Goal: Transaction & Acquisition: Download file/media

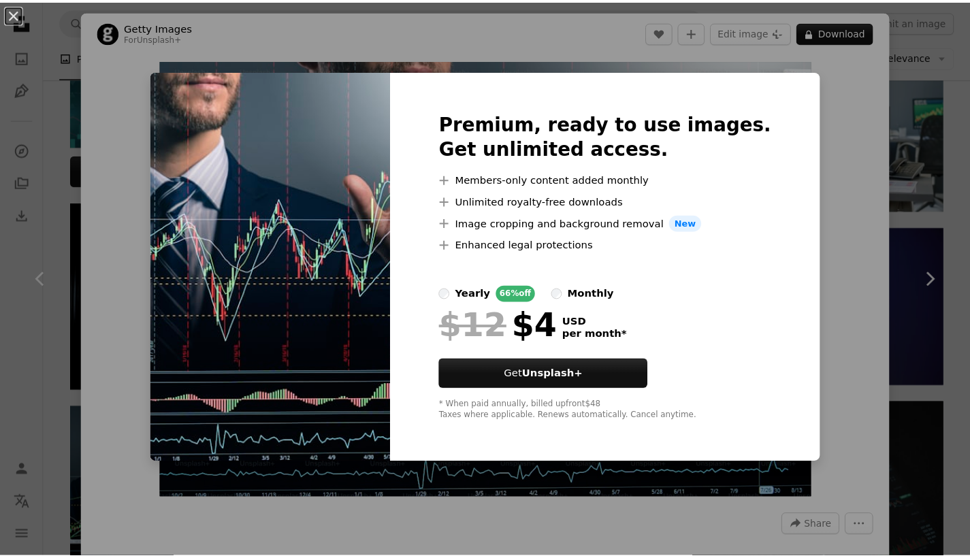
scroll to position [547, 0]
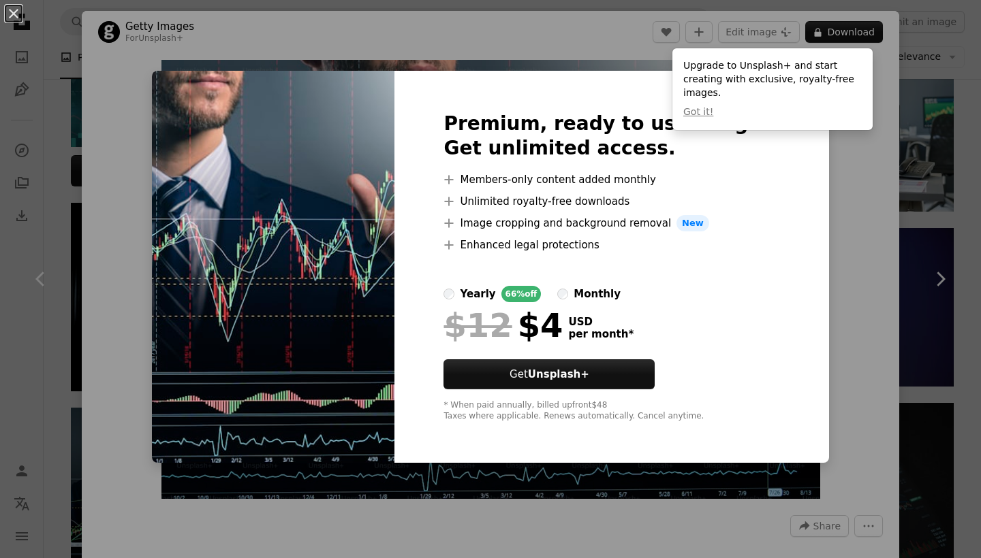
click at [840, 59] on div "Upgrade to Unsplash+ and start creating with exclusive, royalty-free images. Go…" at bounding box center [772, 89] width 200 height 82
click at [855, 33] on div "An X shape Premium, ready to use images. Get unlimited access. A plus sign Memb…" at bounding box center [490, 279] width 981 height 558
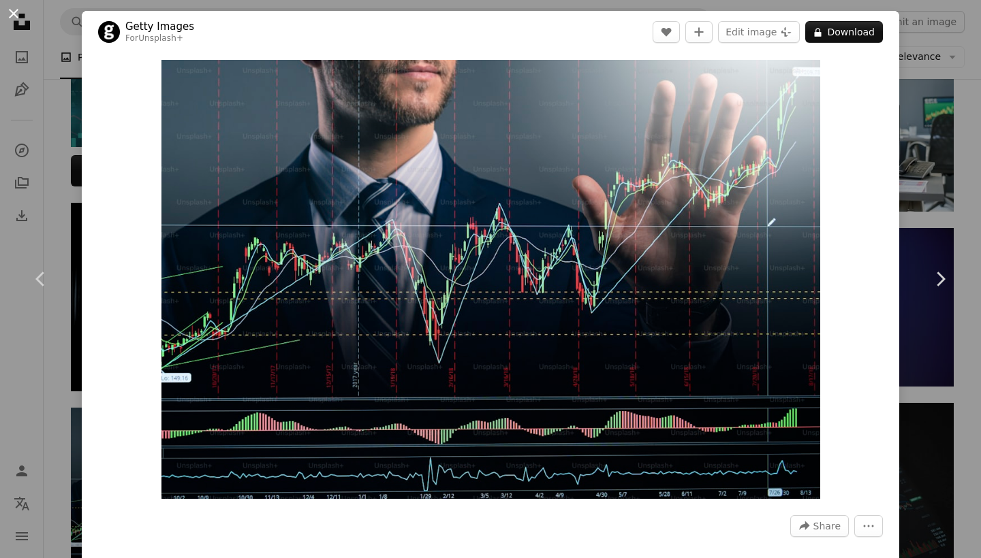
click at [12, 22] on button "An X shape" at bounding box center [13, 13] width 16 height 16
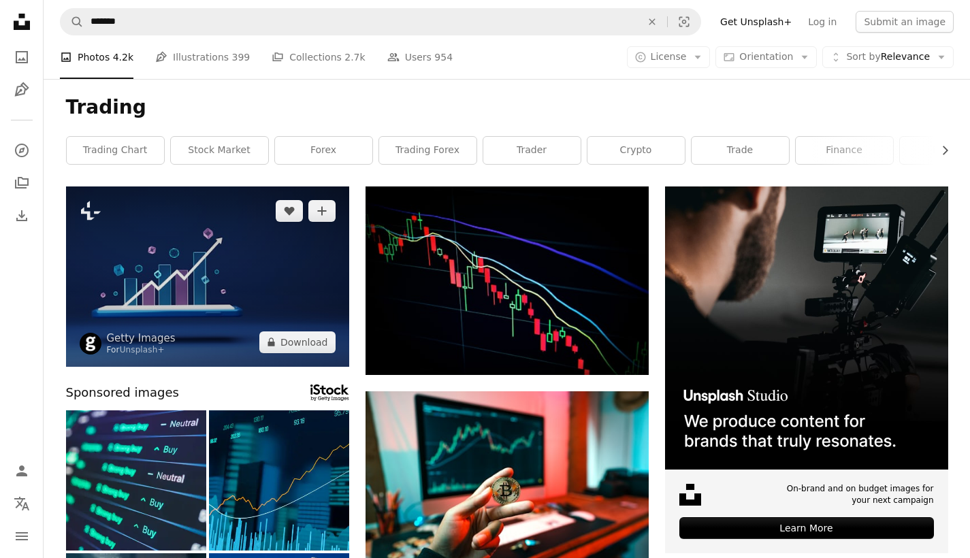
click at [209, 263] on img at bounding box center [207, 277] width 283 height 180
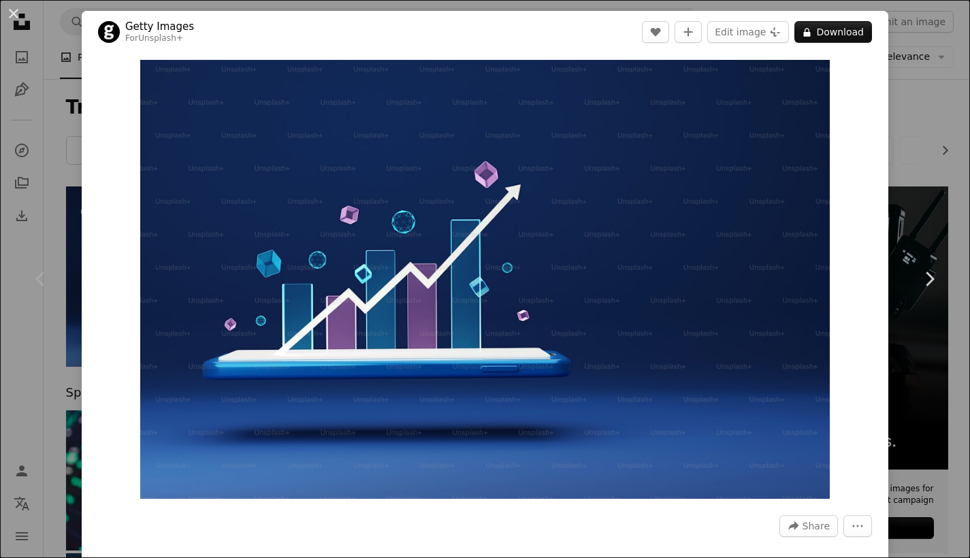
click at [10, 16] on button "An X shape" at bounding box center [13, 13] width 16 height 16
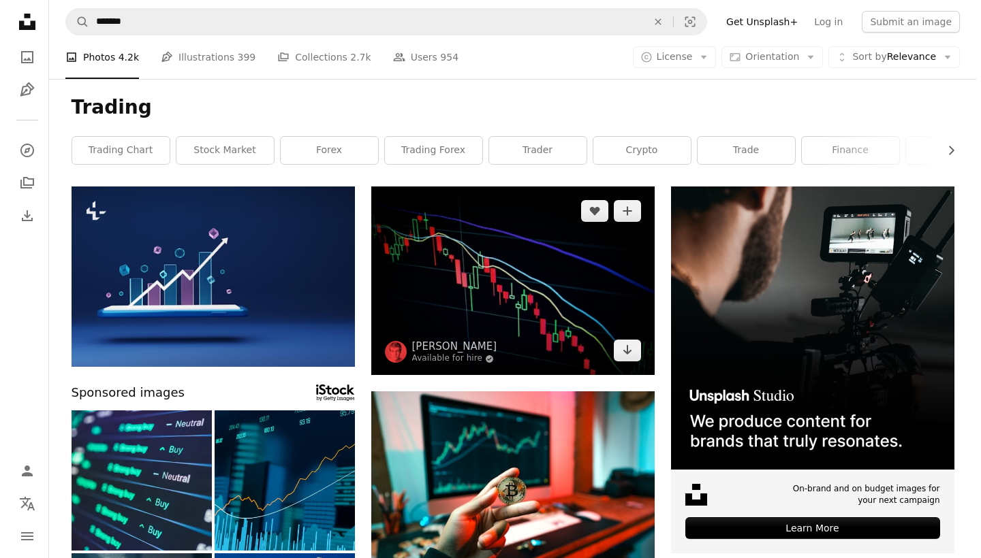
scroll to position [3, 0]
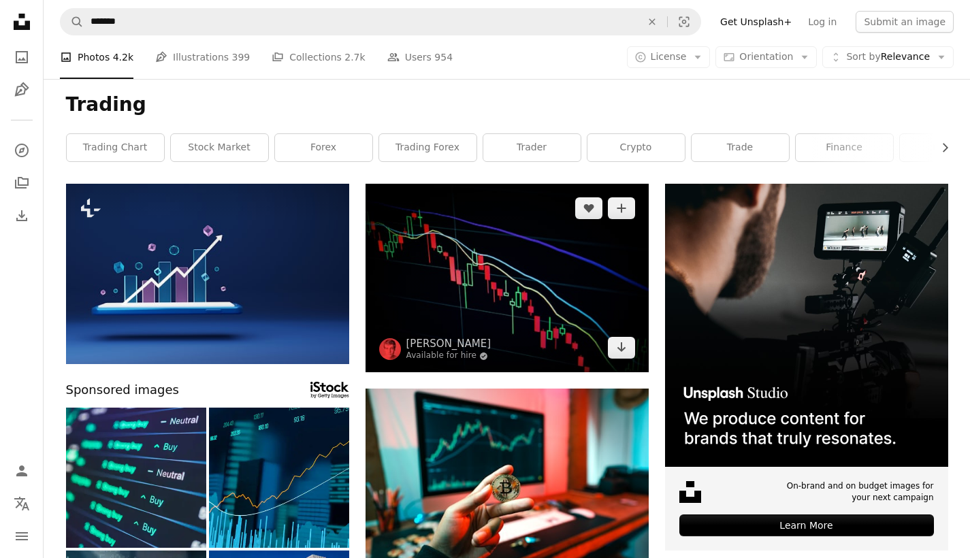
click at [464, 270] on img at bounding box center [507, 278] width 283 height 189
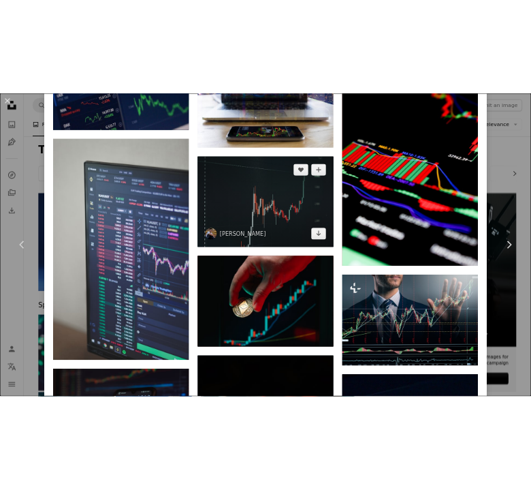
scroll to position [2337, 0]
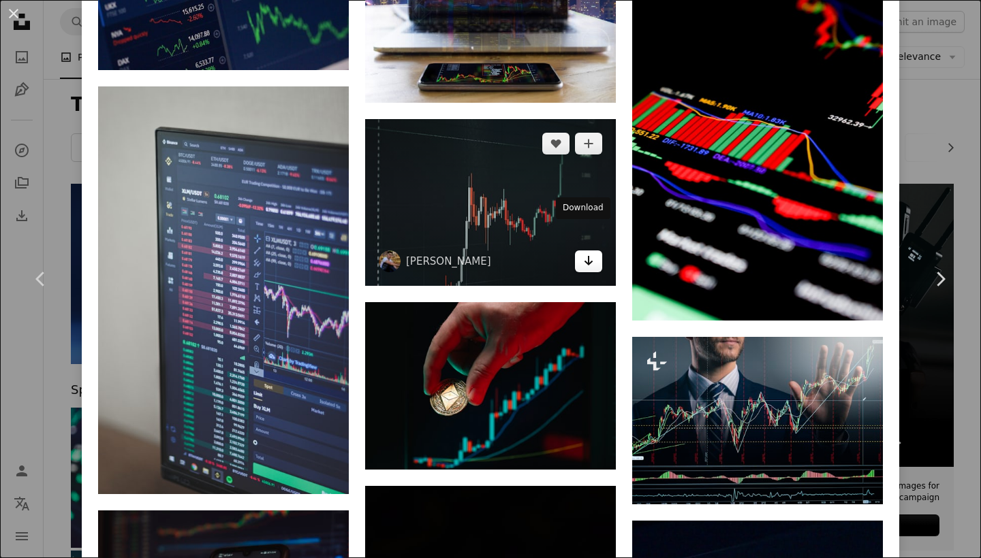
click at [583, 253] on icon "Arrow pointing down" at bounding box center [588, 261] width 11 height 16
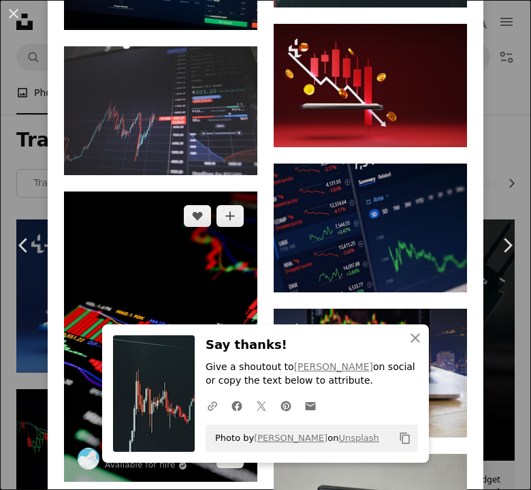
scroll to position [2541, 0]
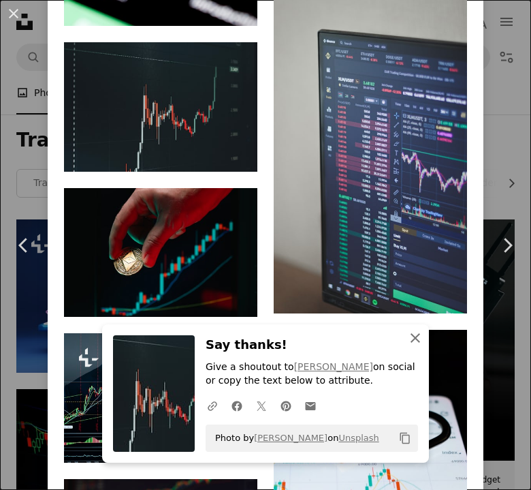
click at [413, 338] on icon "button" at bounding box center [416, 338] width 10 height 10
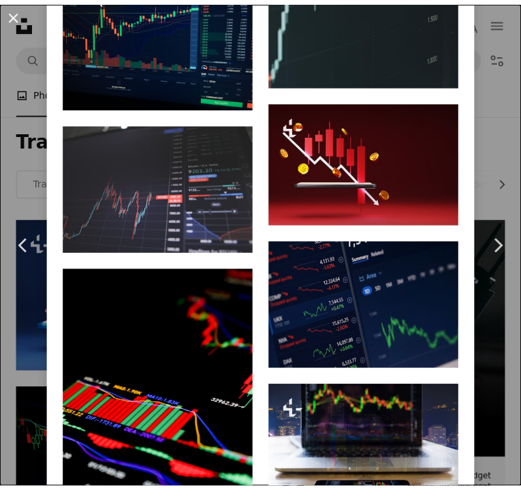
scroll to position [0, 0]
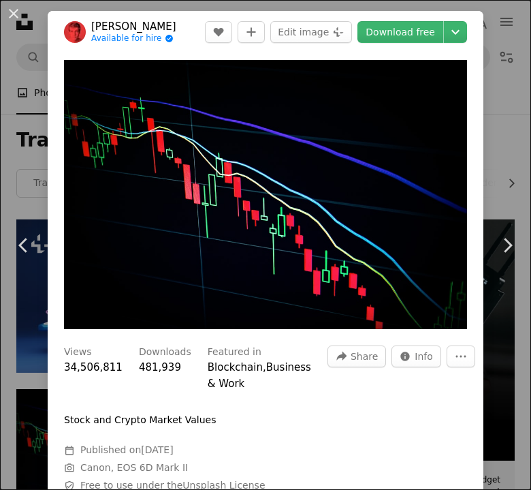
click at [7, 14] on button "An X shape" at bounding box center [13, 13] width 16 height 16
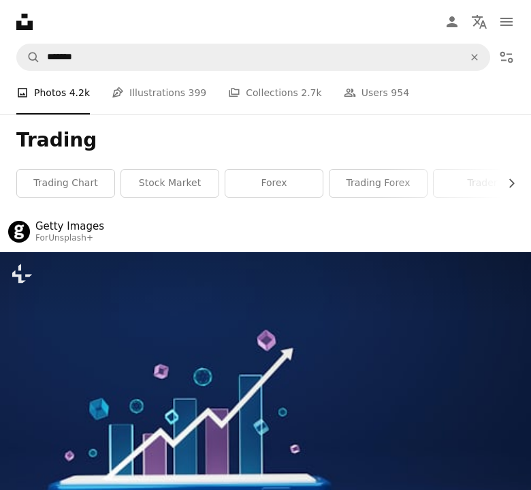
click at [16, 14] on icon at bounding box center [24, 22] width 16 height 16
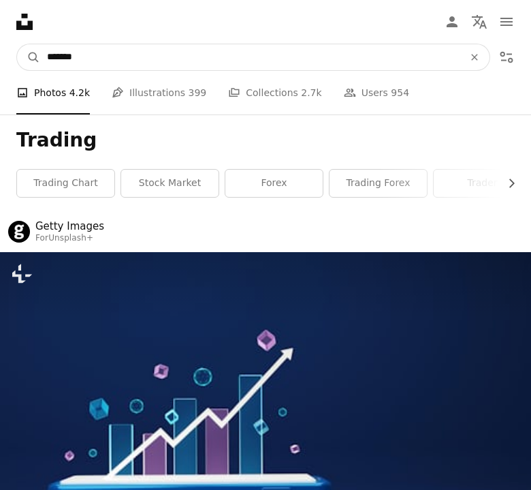
click at [73, 46] on input "*******" at bounding box center [249, 57] width 419 height 26
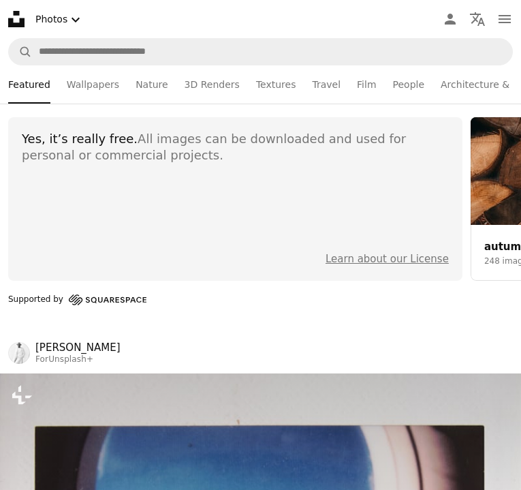
drag, startPoint x: 74, startPoint y: 49, endPoint x: 10, endPoint y: 50, distance: 64.7
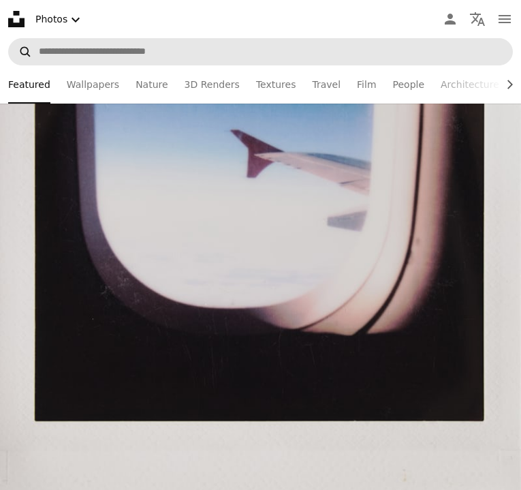
scroll to position [462, 0]
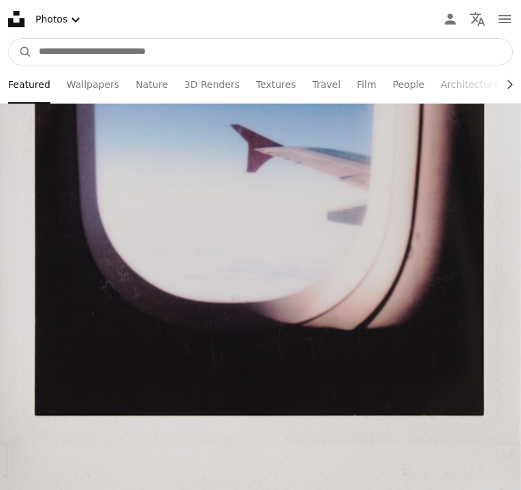
click at [52, 42] on input "Find visuals sitewide" at bounding box center [272, 52] width 480 height 26
type input "**********"
click at [20, 52] on button "A magnifying glass" at bounding box center [20, 52] width 23 height 26
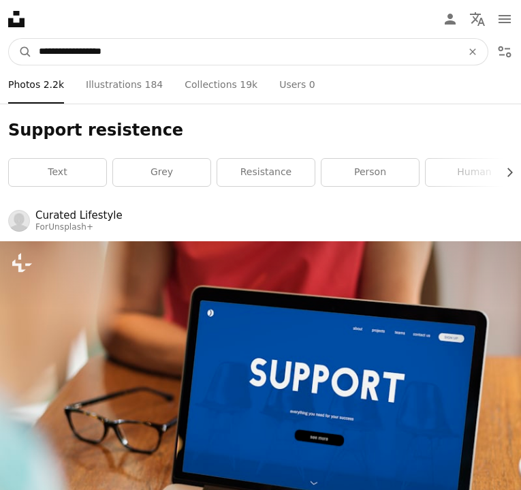
click at [138, 39] on input "**********" at bounding box center [245, 52] width 426 height 26
click at [147, 48] on input "**********" at bounding box center [245, 52] width 426 height 26
type input "**********"
click at [20, 52] on button "A magnifying glass" at bounding box center [20, 52] width 23 height 26
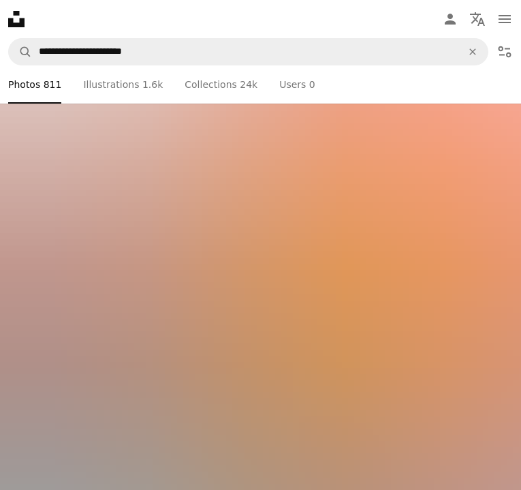
scroll to position [4846, 0]
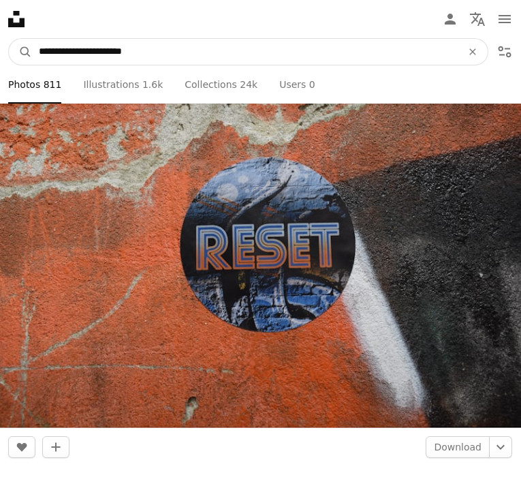
click at [123, 50] on input "**********" at bounding box center [245, 52] width 426 height 26
type input "******"
click at [20, 52] on button "A magnifying glass" at bounding box center [20, 52] width 23 height 26
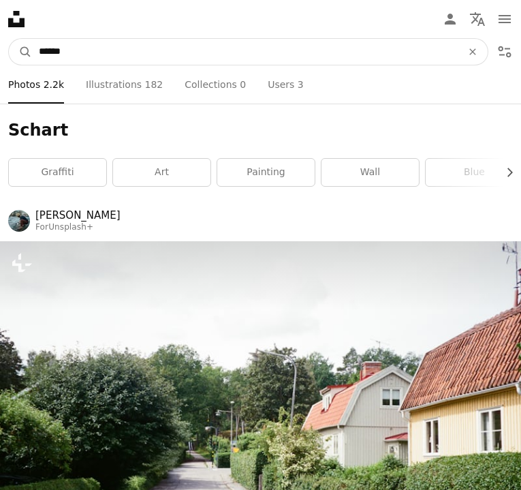
click at [46, 52] on input "******" at bounding box center [245, 52] width 426 height 26
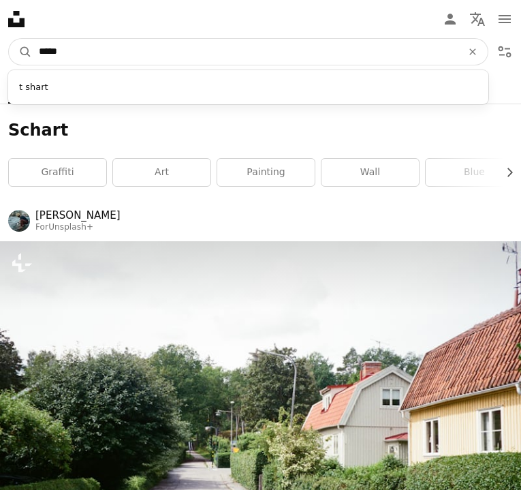
type input "*****"
click at [20, 52] on button "A magnifying glass" at bounding box center [20, 52] width 23 height 26
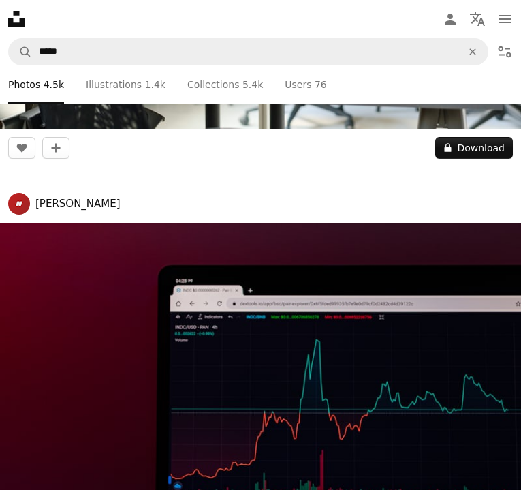
scroll to position [9252, 0]
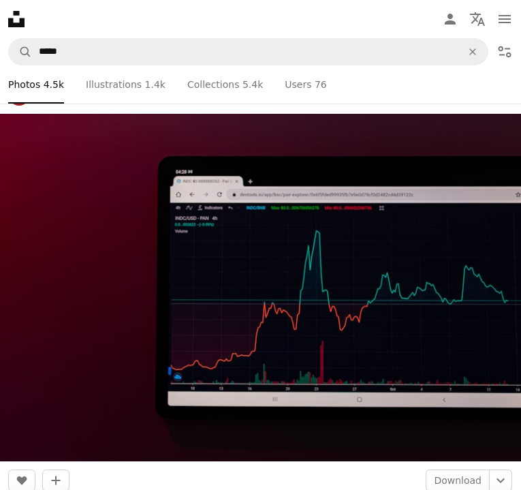
click at [217, 311] on img at bounding box center [260, 287] width 521 height 347
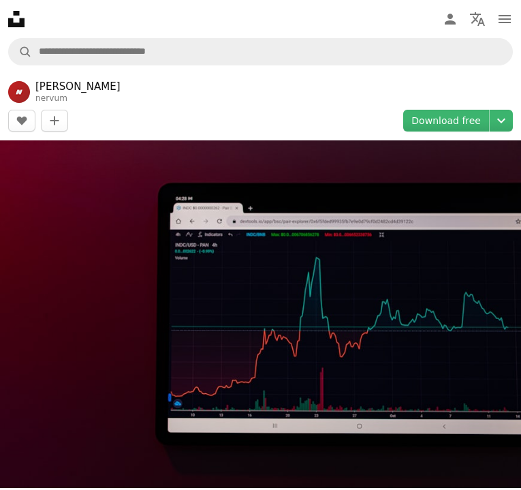
click at [225, 306] on img at bounding box center [260, 313] width 521 height 347
click at [479, 125] on link "Download free" at bounding box center [446, 121] width 86 height 22
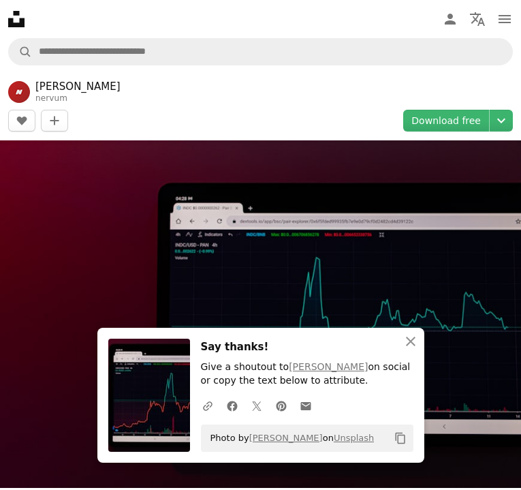
click at [116, 12] on nav "Unsplash logo Unsplash Home A photo Pen Tool A compass A stack of folders Downl…" at bounding box center [260, 19] width 521 height 38
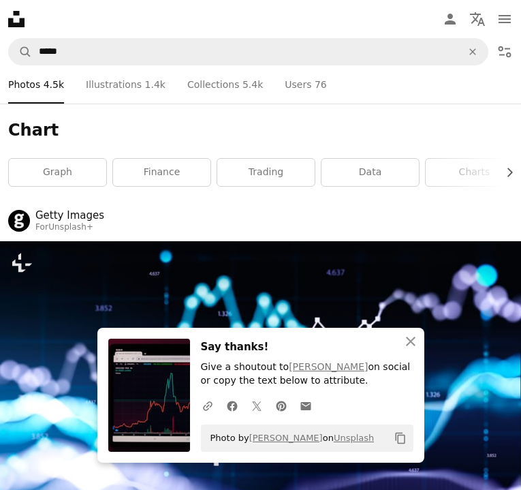
drag, startPoint x: 415, startPoint y: 348, endPoint x: 415, endPoint y: 325, distance: 23.2
click at [416, 348] on icon "An X shape" at bounding box center [410, 341] width 16 height 16
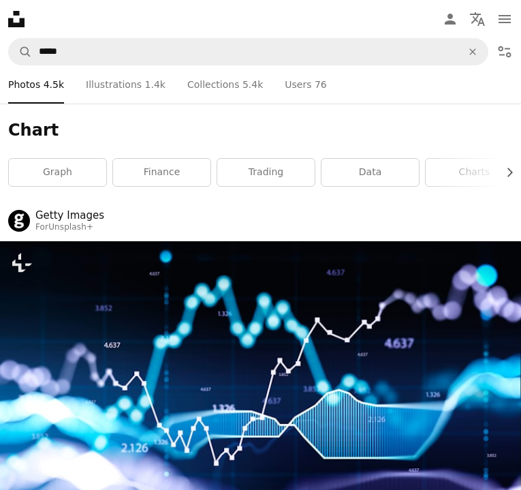
scroll to position [504, 0]
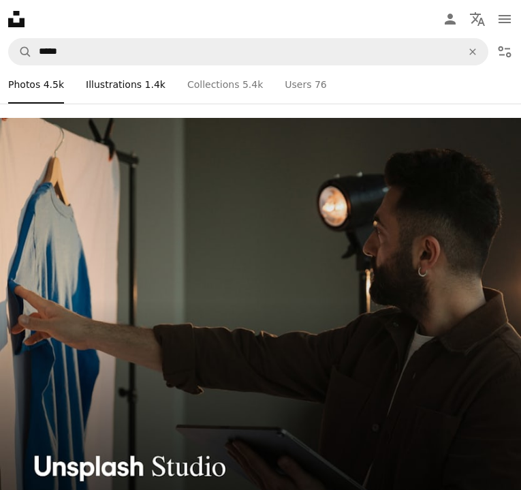
click at [106, 78] on link "Pen Tool Illustrations 1.4k" at bounding box center [126, 84] width 80 height 38
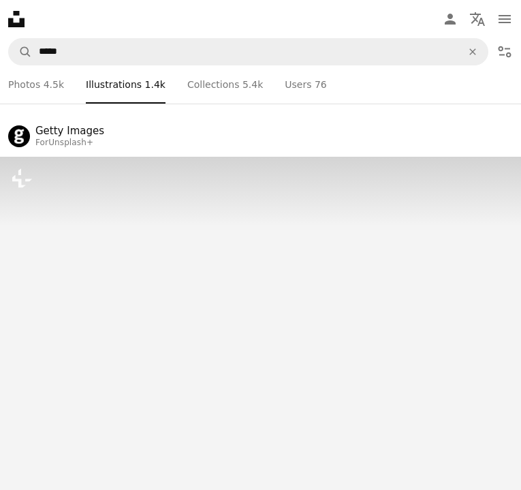
scroll to position [2154, 0]
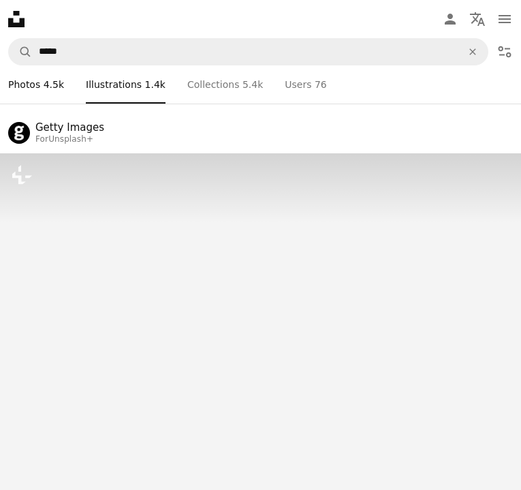
click at [48, 95] on link "A photo Photos 4.5k" at bounding box center [36, 84] width 56 height 38
click at [50, 88] on li "A photo Photos 4.5k" at bounding box center [36, 84] width 56 height 38
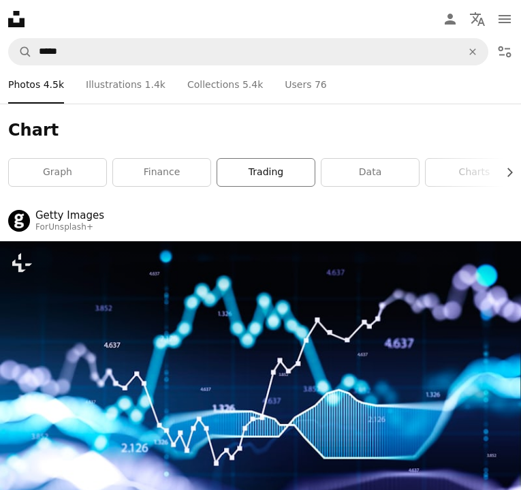
click at [263, 169] on link "trading" at bounding box center [265, 172] width 97 height 27
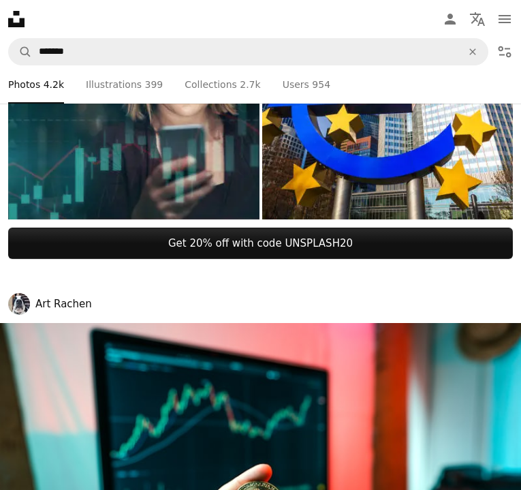
scroll to position [2070, 0]
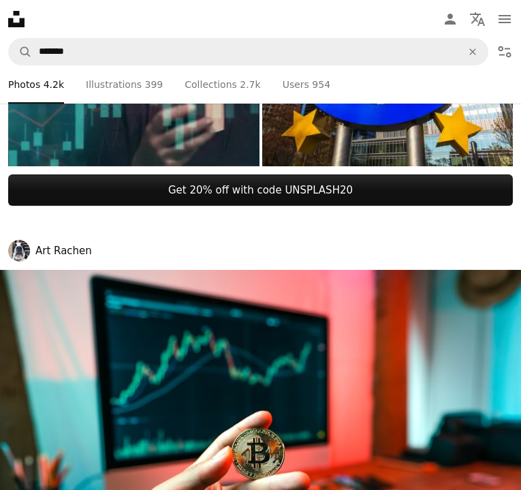
drag, startPoint x: 313, startPoint y: 289, endPoint x: 264, endPoint y: 208, distance: 94.7
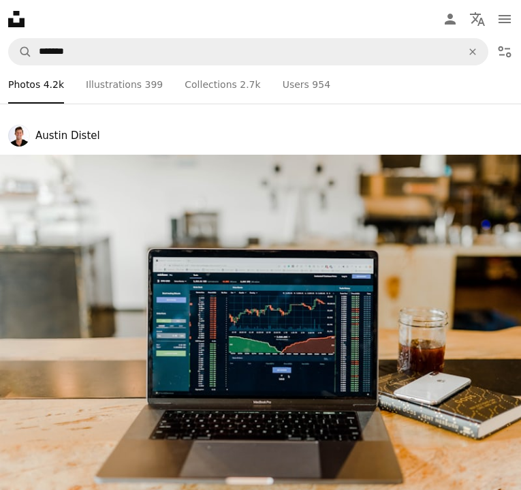
scroll to position [9206, 0]
